Goal: Task Accomplishment & Management: Complete application form

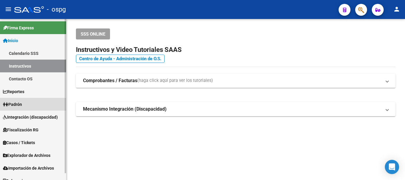
click at [22, 102] on span "Padrón" at bounding box center [12, 104] width 19 height 7
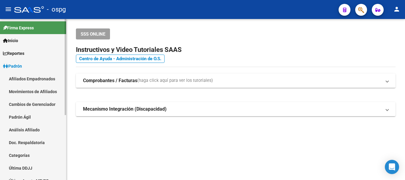
click at [23, 129] on link "Análisis Afiliado" at bounding box center [33, 129] width 66 height 13
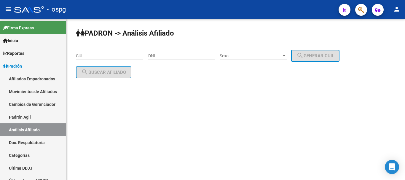
drag, startPoint x: 92, startPoint y: 52, endPoint x: 85, endPoint y: 46, distance: 8.9
drag, startPoint x: 85, startPoint y: 46, endPoint x: 80, endPoint y: 53, distance: 8.6
paste input "20-26621471-6"
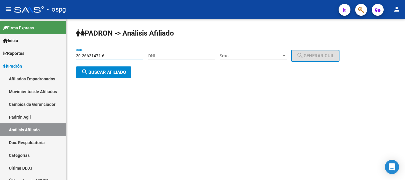
type input "20-26621471-6"
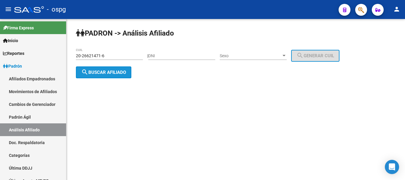
click at [111, 75] on button "search Buscar afiliado" at bounding box center [104, 72] width 56 height 12
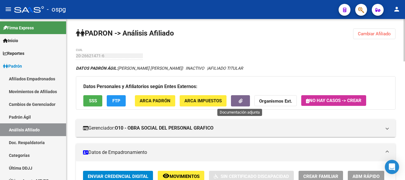
click at [238, 104] on button "button" at bounding box center [240, 100] width 19 height 11
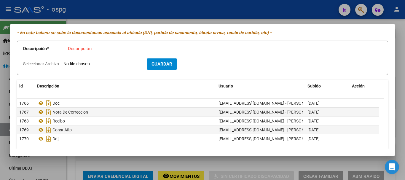
scroll to position [23, 0]
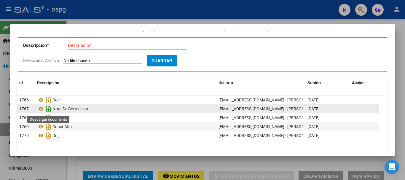
click at [49, 110] on icon "Descargar documento" at bounding box center [49, 108] width 8 height 9
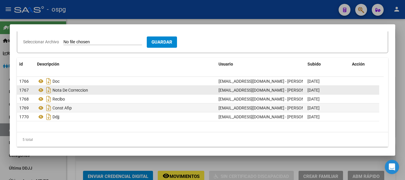
scroll to position [44, 0]
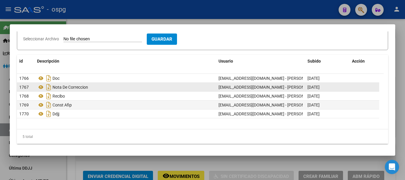
click at [342, 165] on div at bounding box center [202, 90] width 405 height 180
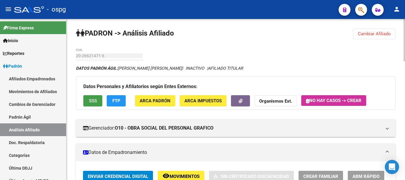
click at [87, 100] on button "SSS" at bounding box center [92, 100] width 19 height 11
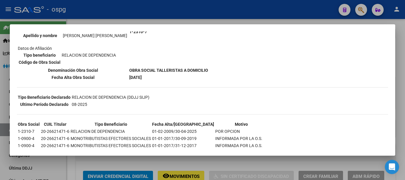
scroll to position [89, 0]
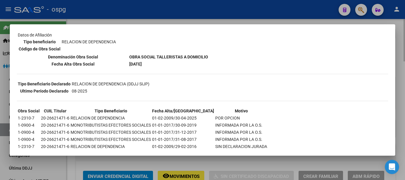
drag, startPoint x: 405, startPoint y: 98, endPoint x: 402, endPoint y: 101, distance: 4.3
click at [404, 99] on div at bounding box center [202, 90] width 405 height 180
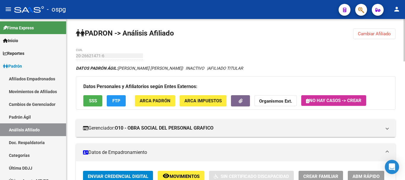
click at [121, 97] on button "FTP" at bounding box center [116, 100] width 19 height 11
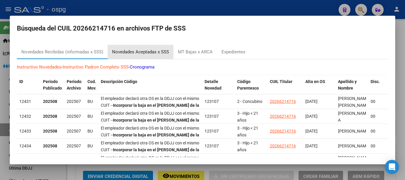
click at [130, 50] on div "Novedades Aceptadas x SSS" at bounding box center [140, 52] width 57 height 7
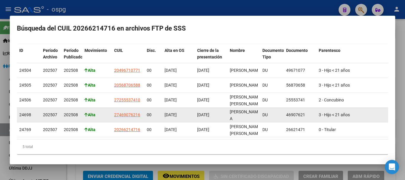
scroll to position [37, 0]
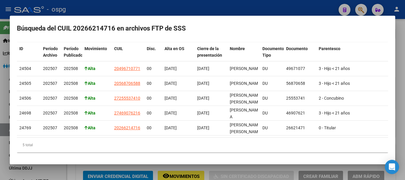
click at [400, 31] on div at bounding box center [202, 90] width 405 height 180
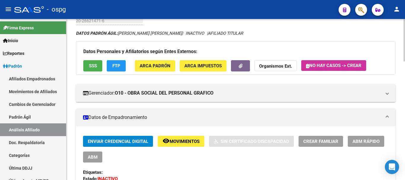
scroll to position [0, 0]
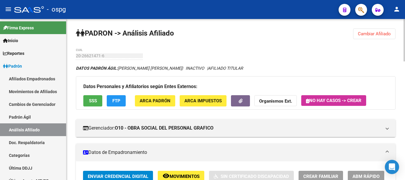
click at [402, 5] on div "menu - ospg person Firma Express Inicio Calendario SSS Instructivos Contacto OS…" at bounding box center [202, 90] width 405 height 180
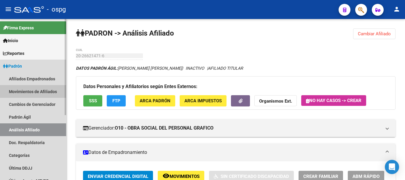
click at [36, 93] on link "Movimientos de Afiliados" at bounding box center [33, 91] width 66 height 13
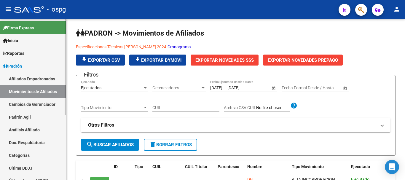
click at [27, 128] on link "Análisis Afiliado" at bounding box center [33, 129] width 66 height 13
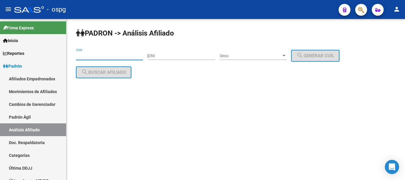
click at [78, 55] on input "CUIL" at bounding box center [109, 55] width 67 height 5
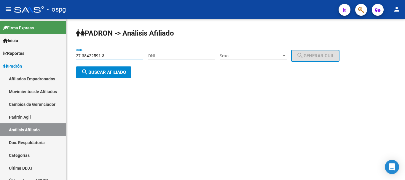
type input "27-38422591-3"
click at [97, 70] on span "search Buscar afiliado" at bounding box center [103, 72] width 45 height 5
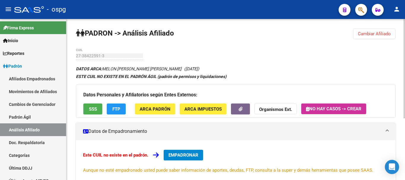
click at [176, 153] on span "EMPADRONAR" at bounding box center [184, 155] width 30 height 5
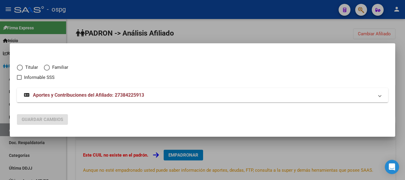
click at [22, 69] on span "Elija una opción" at bounding box center [20, 68] width 6 height 6
click at [22, 69] on input "Titular" at bounding box center [20, 68] width 6 height 6
radio input "true"
checkbox input "true"
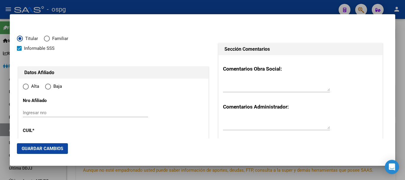
type input "27-38422591-3"
type input "38422591"
type input "MELON"
type input "[PERSON_NAME] [PERSON_NAME]"
type input "[DATE]"
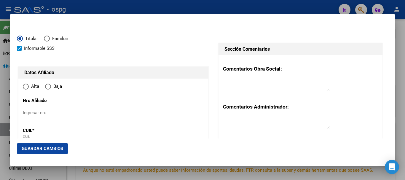
type input "CABA"
type input "1437"
type input "[PERSON_NAME]"
type input "3542"
radio input "true"
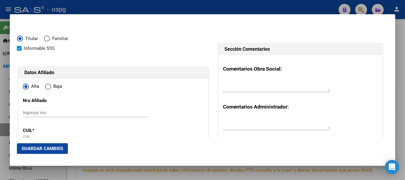
type input "CABA"
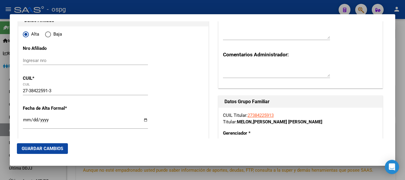
scroll to position [55, 0]
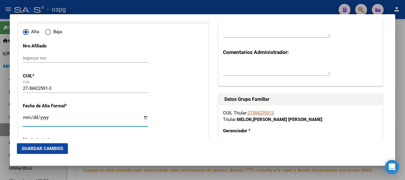
click at [24, 117] on input "Ingresar fecha" at bounding box center [85, 119] width 125 height 9
type input "[DATE]"
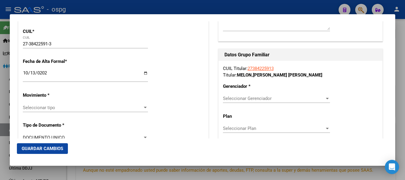
scroll to position [102, 0]
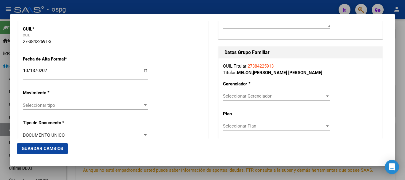
click at [144, 103] on div "Seleccionar tipo" at bounding box center [85, 105] width 125 height 5
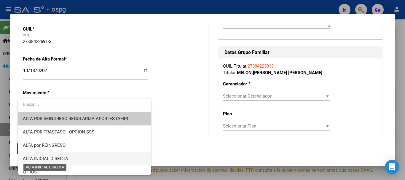
click at [36, 156] on span "ALTA INICIAL DIRECTA" at bounding box center [45, 158] width 45 height 5
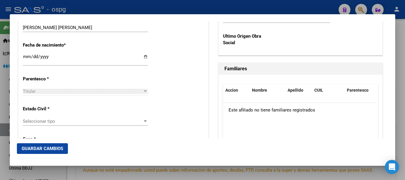
scroll to position [339, 0]
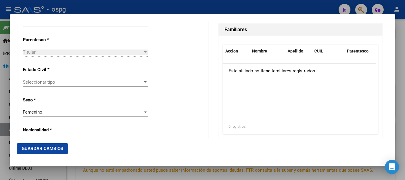
click at [145, 84] on div at bounding box center [145, 82] width 5 height 5
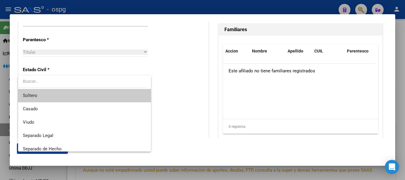
click at [39, 98] on span "Soltero" at bounding box center [84, 95] width 123 height 13
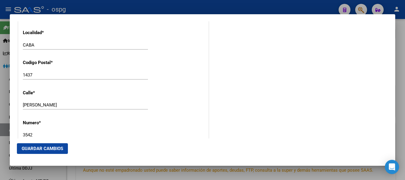
scroll to position [602, 0]
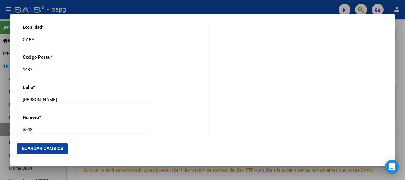
drag, startPoint x: 68, startPoint y: 102, endPoint x: 3, endPoint y: 119, distance: 67.2
click at [7, 104] on div "Titular Familiar Informable SSS Datos Afiliado Alta Baja Nro Afiliado Ingresar …" at bounding box center [202, 90] width 405 height 180
type input "[PERSON_NAME]"
click at [46, 128] on input "3542" at bounding box center [85, 129] width 125 height 5
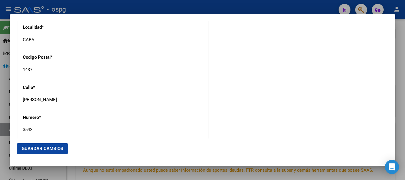
drag, startPoint x: 45, startPoint y: 128, endPoint x: 0, endPoint y: 128, distance: 45.4
click at [0, 128] on div "Titular Familiar Informable SSS Datos Afiliado Alta Baja Nro Afiliado Ingresar …" at bounding box center [202, 90] width 405 height 180
type input "1128"
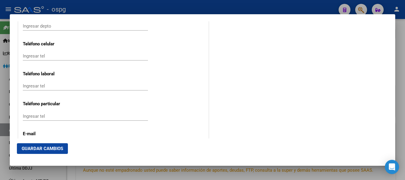
scroll to position [763, 0]
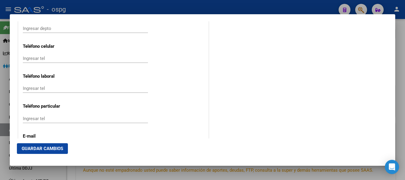
click at [51, 147] on span "Guardar Cambios" at bounding box center [43, 148] width 42 height 5
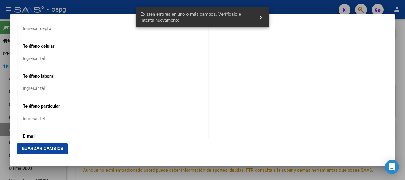
click at [266, 141] on mat-dialog-actions "Guardar Cambios" at bounding box center [203, 149] width 372 height 20
click at [262, 20] on span "x" at bounding box center [261, 17] width 2 height 5
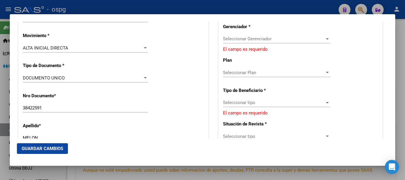
scroll to position [154, 0]
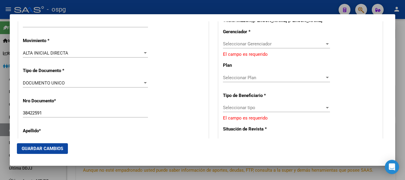
click at [325, 43] on div at bounding box center [327, 44] width 5 height 5
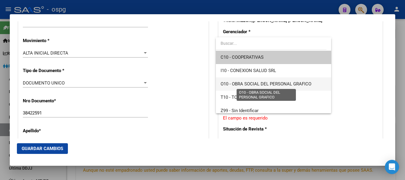
click at [282, 82] on span "O10 - OBRA SOCIAL DEL PERSONAL GRAFICO" at bounding box center [266, 83] width 91 height 5
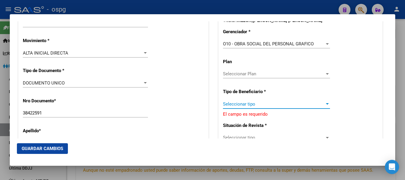
click at [325, 102] on div at bounding box center [327, 104] width 5 height 5
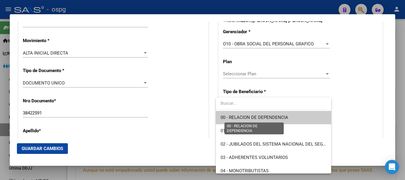
click at [286, 118] on span "00 - RELACION DE DEPENDENCIA" at bounding box center [255, 117] width 68 height 5
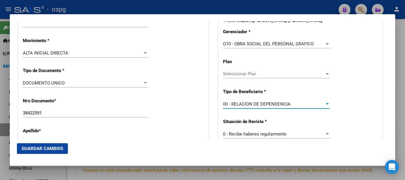
type input "20-14197829-3"
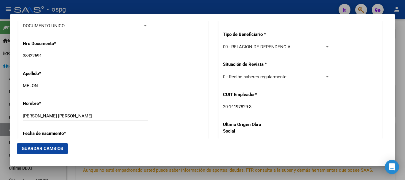
scroll to position [229, 0]
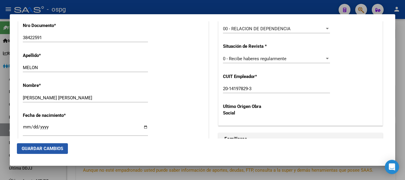
click at [42, 148] on span "Guardar Cambios" at bounding box center [43, 148] width 42 height 5
